Goal: Navigation & Orientation: Go to known website

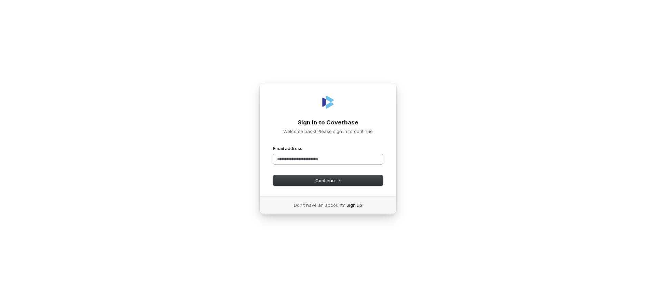
click at [312, 159] on input "Email address" at bounding box center [328, 159] width 110 height 10
click at [273, 145] on button "submit" at bounding box center [273, 145] width 0 height 0
type input "**********"
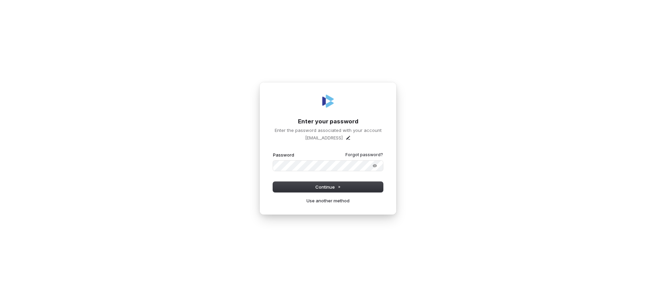
click at [273, 152] on button "submit" at bounding box center [273, 152] width 0 height 0
